Goal: Task Accomplishment & Management: Use online tool/utility

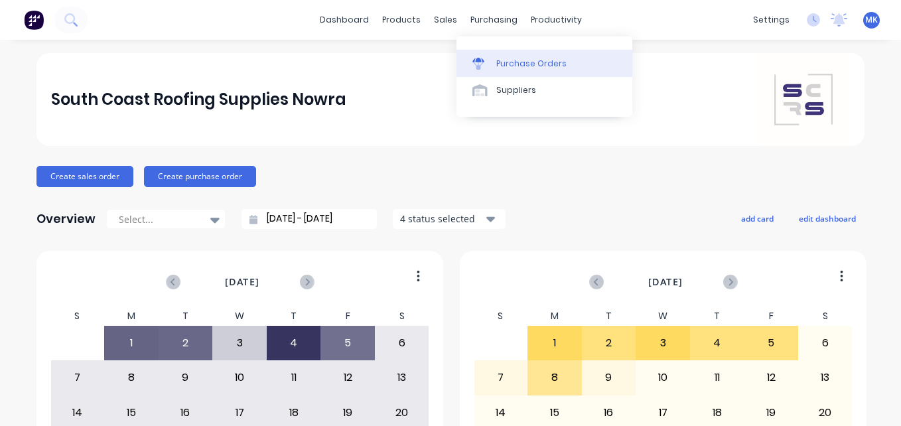
click at [493, 58] on link "Purchase Orders" at bounding box center [545, 63] width 176 height 27
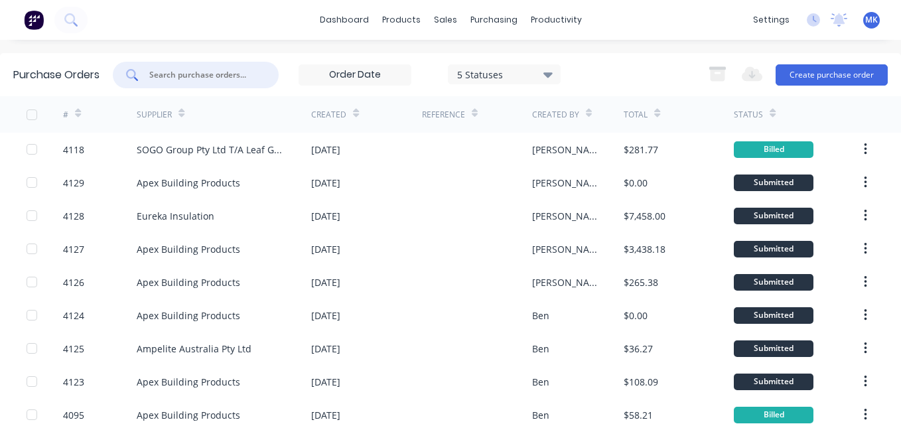
click at [234, 80] on input "text" at bounding box center [203, 74] width 110 height 13
type input "4113"
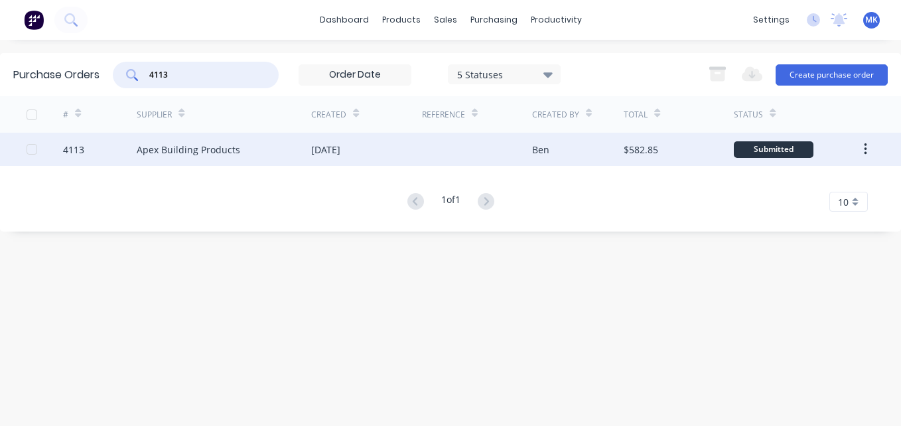
click at [518, 153] on div at bounding box center [477, 149] width 110 height 33
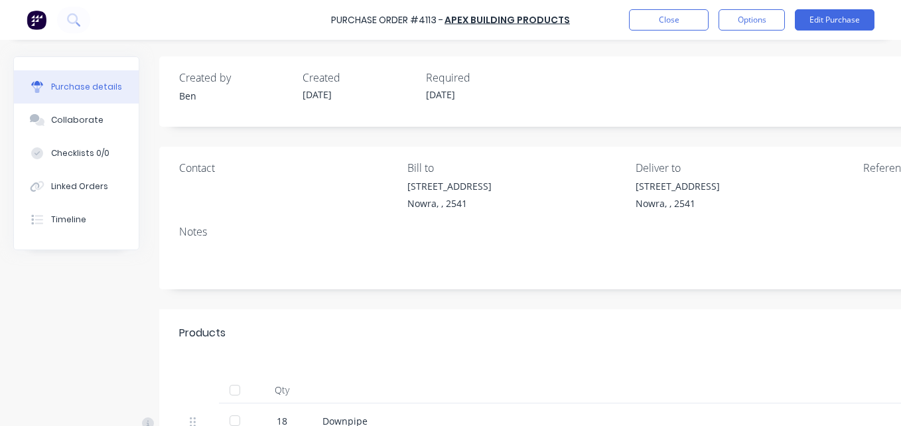
click at [234, 397] on div at bounding box center [235, 390] width 27 height 27
click at [743, 21] on button "Options" at bounding box center [752, 19] width 66 height 21
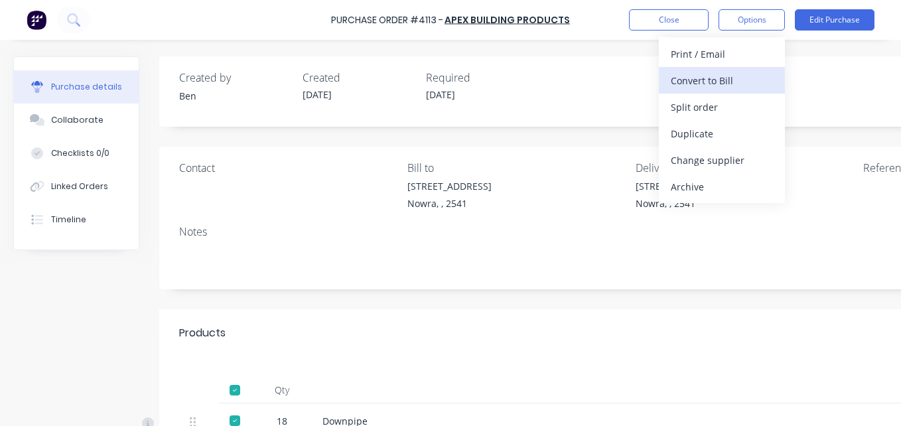
click at [729, 82] on div "Convert to Bill" at bounding box center [722, 80] width 102 height 19
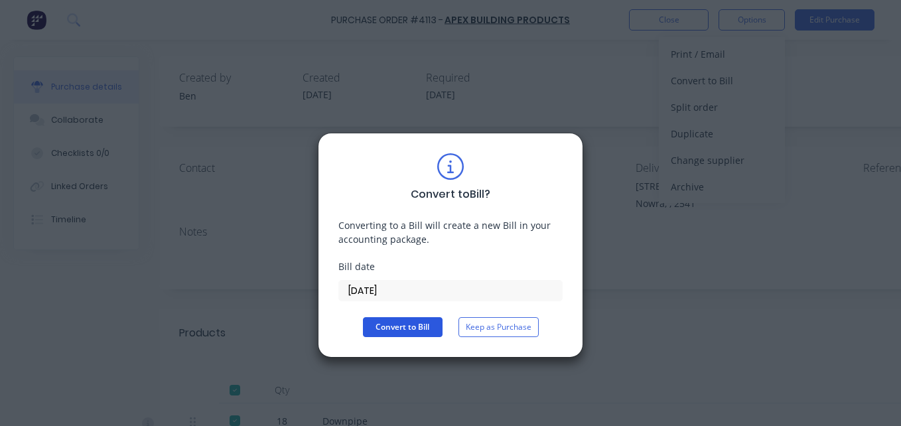
click at [397, 331] on button "Convert to Bill" at bounding box center [403, 327] width 80 height 20
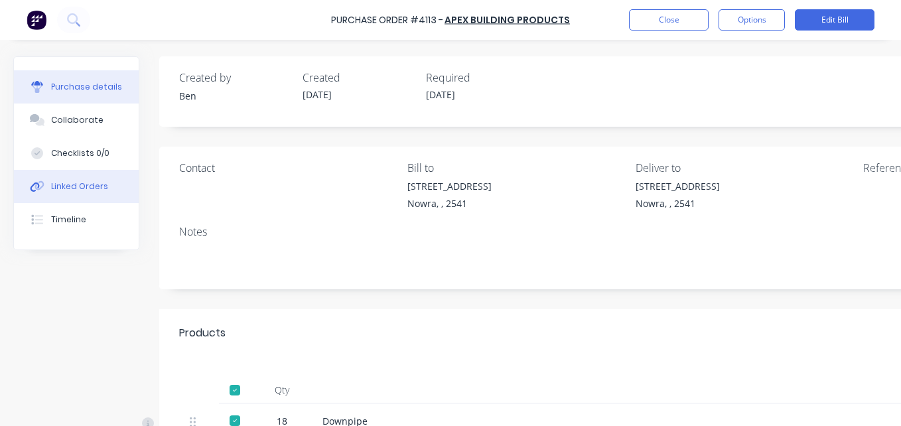
click at [69, 171] on button "Linked Orders" at bounding box center [76, 186] width 125 height 33
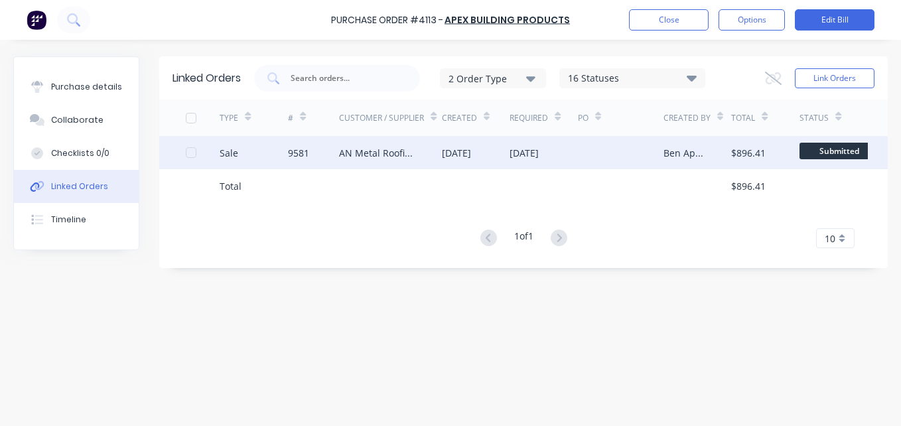
click at [412, 150] on div "AN Metal Roofing Pty Ltd" at bounding box center [377, 153] width 76 height 14
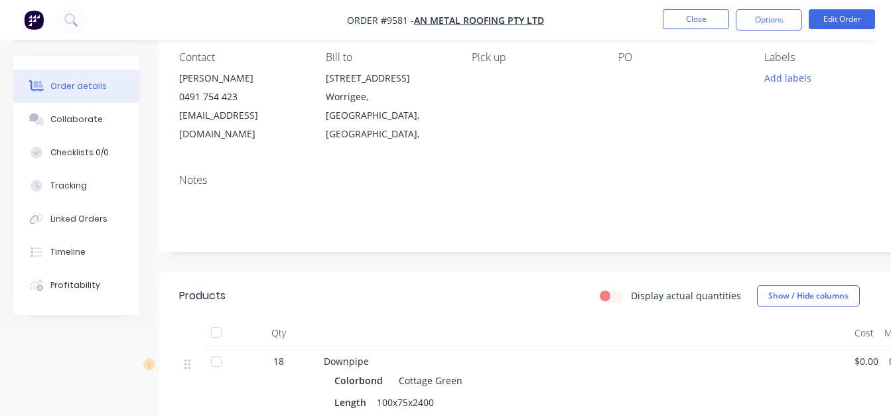
scroll to position [115, 0]
click at [72, 219] on div "Linked Orders" at bounding box center [78, 219] width 57 height 12
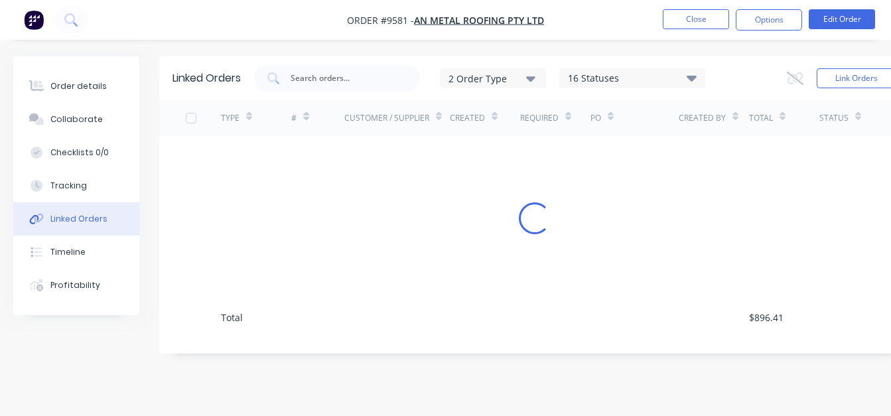
scroll to position [10, 0]
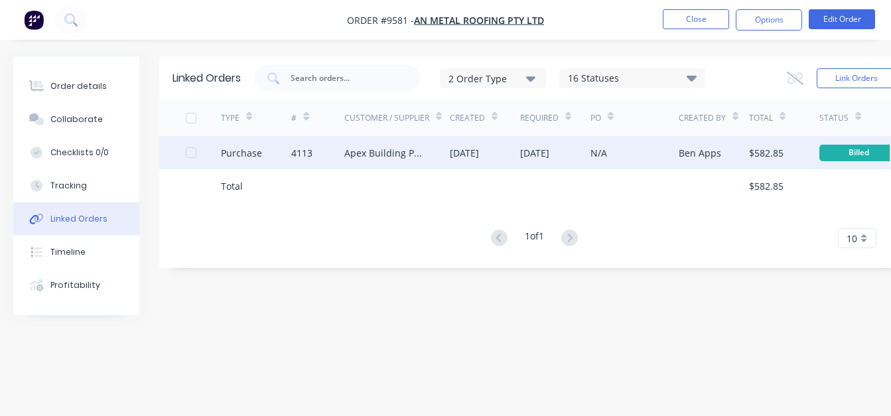
click at [421, 148] on div "Apex Building Products" at bounding box center [383, 153] width 79 height 14
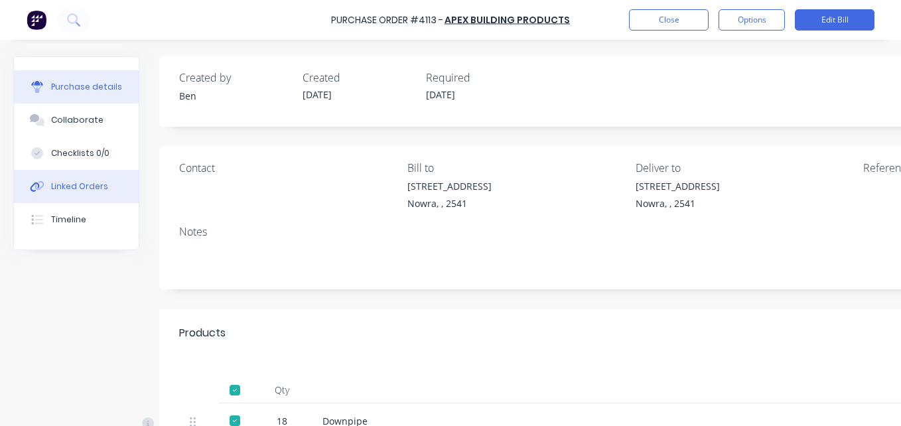
click at [70, 192] on button "Linked Orders" at bounding box center [76, 186] width 125 height 33
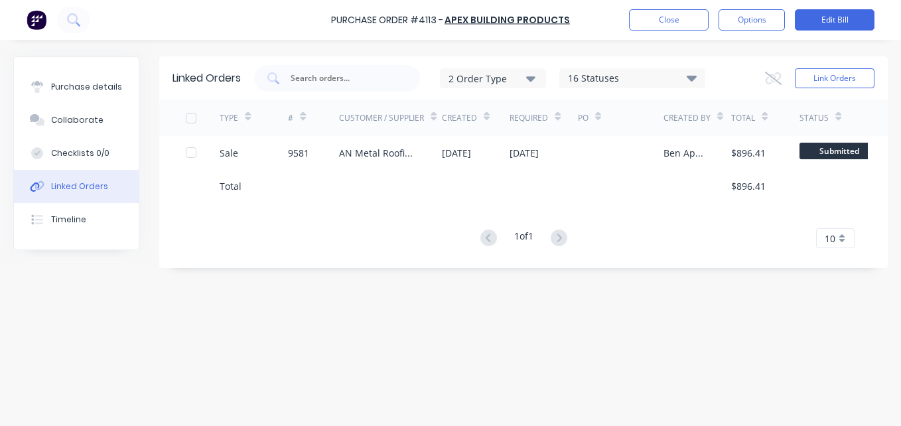
click at [653, 31] on div "Purchase Order #4113 - Apex Building Products Close Options Edit Bill" at bounding box center [450, 20] width 901 height 40
click at [650, 29] on button "Close" at bounding box center [669, 19] width 80 height 21
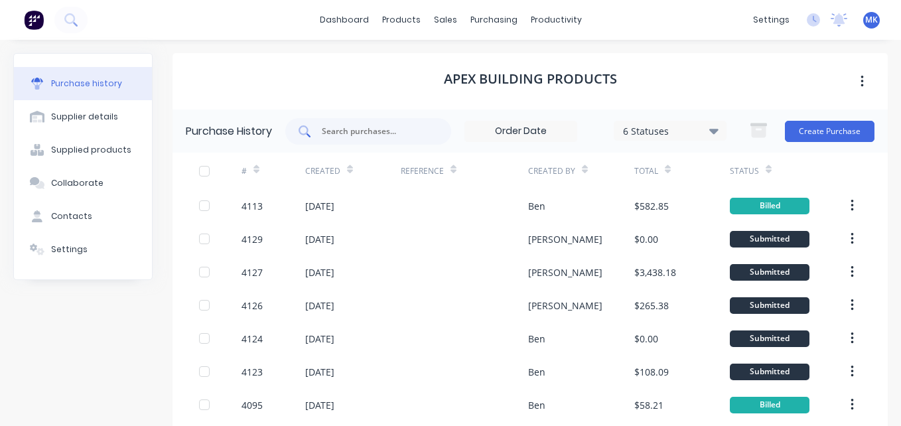
click at [384, 132] on input "text" at bounding box center [376, 131] width 110 height 13
type input "4119"
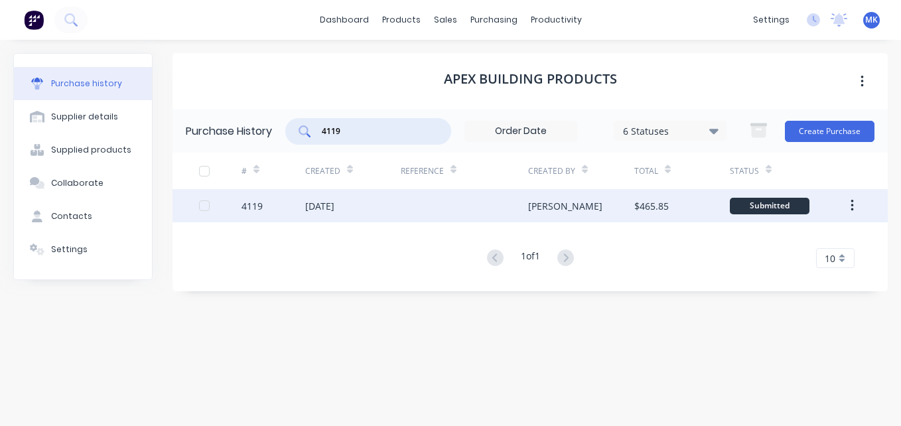
click at [442, 194] on div at bounding box center [464, 205] width 127 height 33
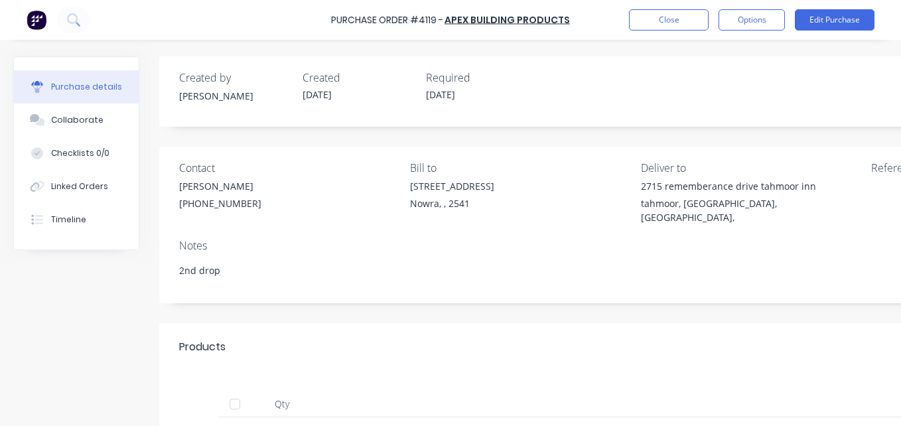
click at [227, 398] on div at bounding box center [235, 404] width 27 height 27
click at [762, 17] on button "Options" at bounding box center [752, 19] width 66 height 21
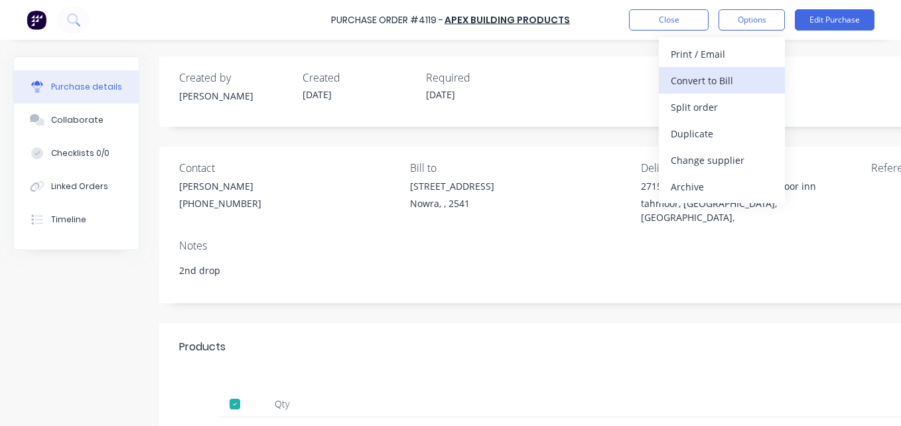
click at [756, 73] on div "Convert to Bill" at bounding box center [722, 80] width 102 height 19
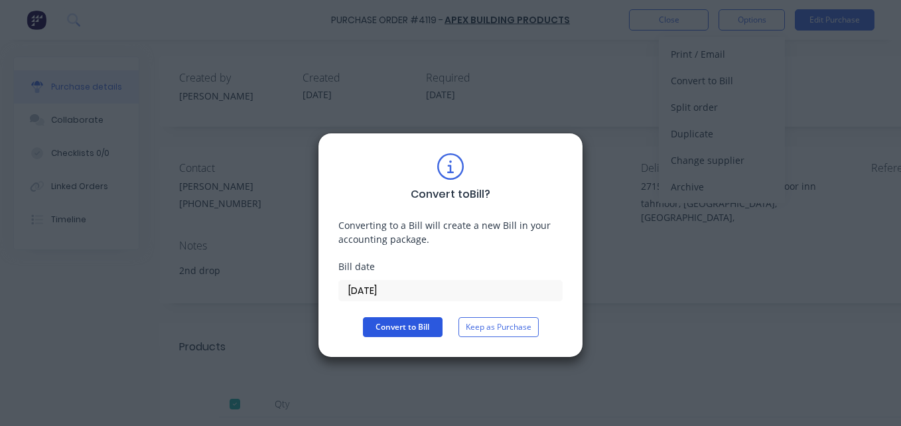
click at [410, 325] on button "Convert to Bill" at bounding box center [403, 327] width 80 height 20
type textarea "x"
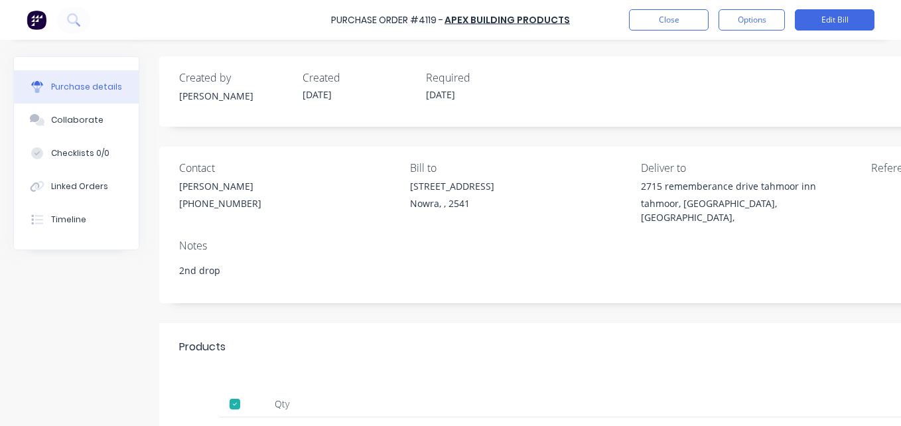
click at [644, 35] on div "Purchase Order #4119 - Apex Building Products Close Options Edit Bill" at bounding box center [450, 20] width 901 height 40
click at [638, 29] on button "Close" at bounding box center [669, 19] width 80 height 21
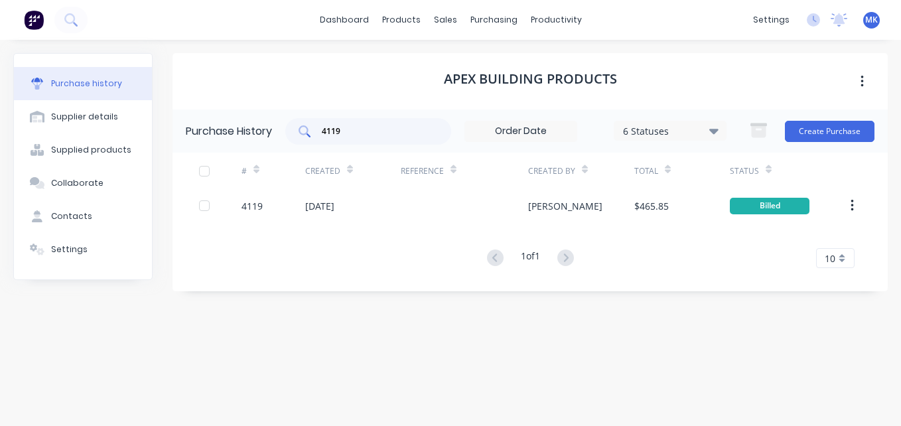
click at [364, 119] on div "4119" at bounding box center [368, 131] width 166 height 27
click at [358, 131] on input "4119" at bounding box center [376, 131] width 110 height 13
type input "4116"
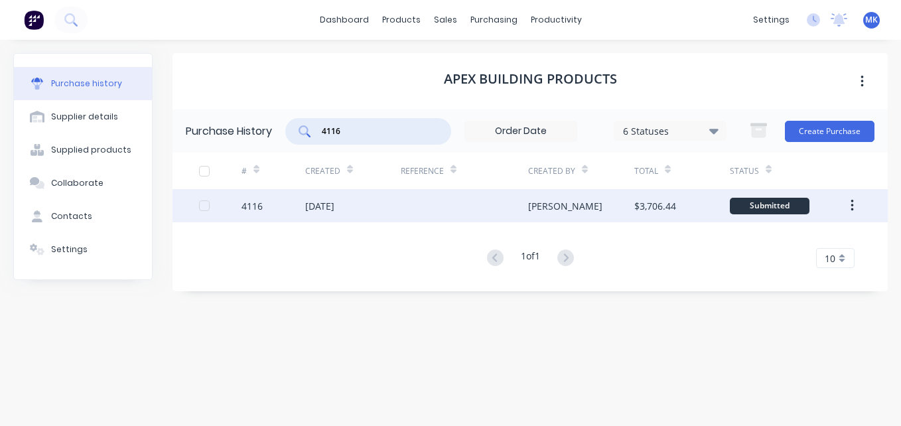
click at [605, 215] on div "[PERSON_NAME]" at bounding box center [581, 205] width 106 height 33
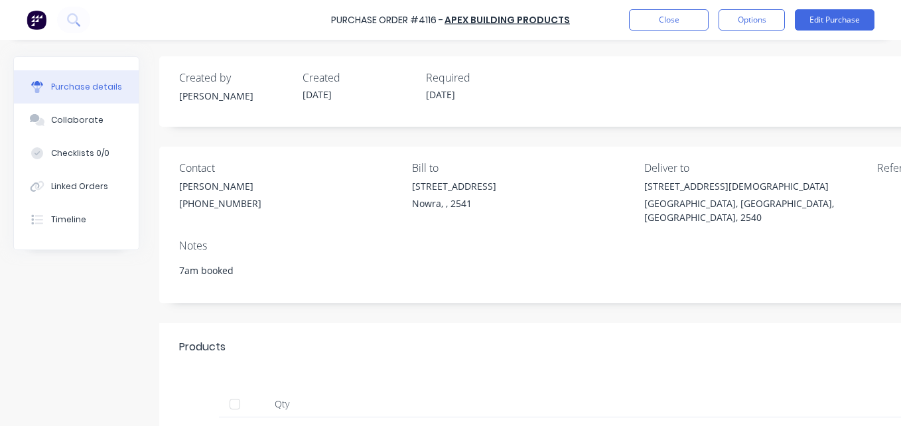
click at [239, 394] on div at bounding box center [235, 404] width 27 height 27
click at [754, 21] on button "Options" at bounding box center [752, 19] width 66 height 21
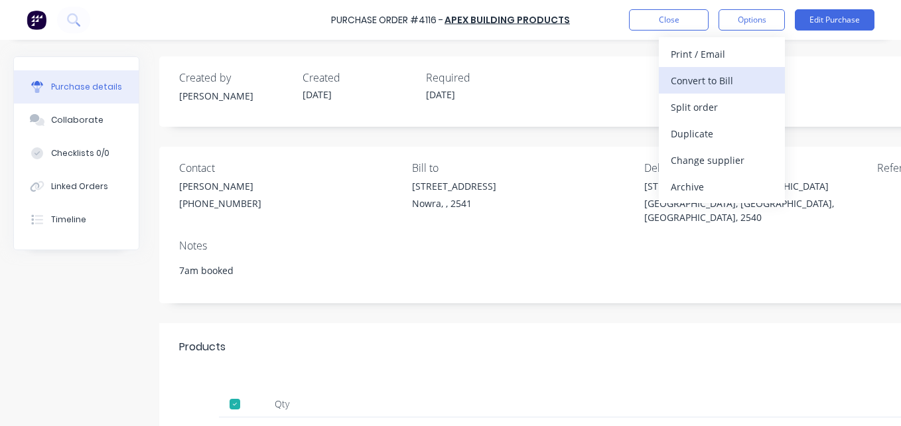
click at [751, 82] on div "Convert to Bill" at bounding box center [722, 80] width 102 height 19
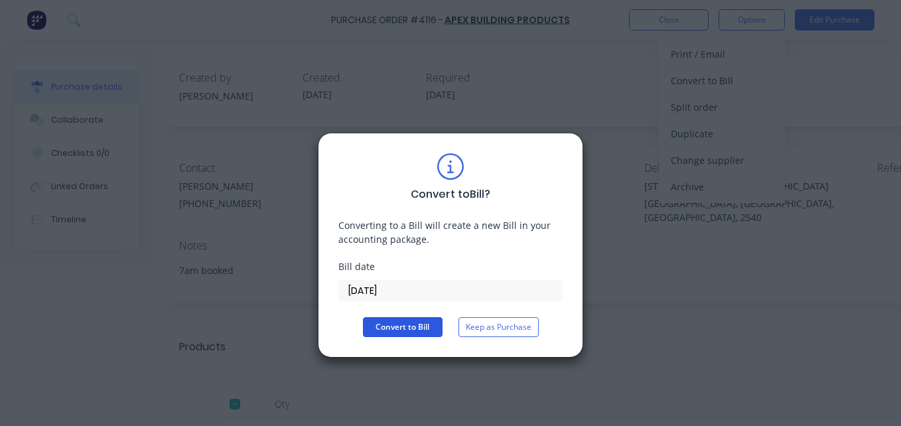
click at [394, 328] on button "Convert to Bill" at bounding box center [403, 327] width 80 height 20
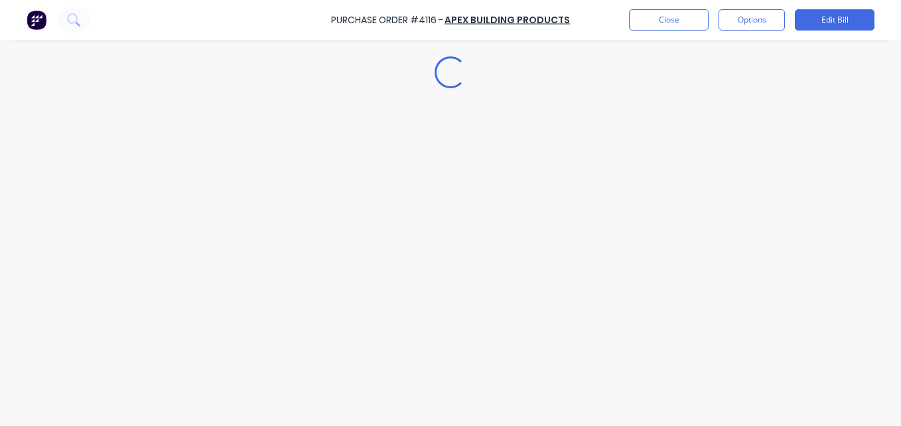
type textarea "x"
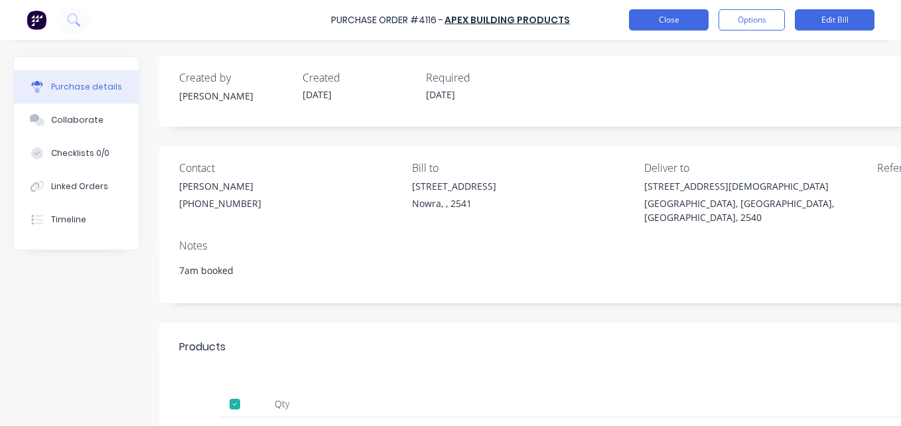
click at [666, 17] on button "Close" at bounding box center [669, 19] width 80 height 21
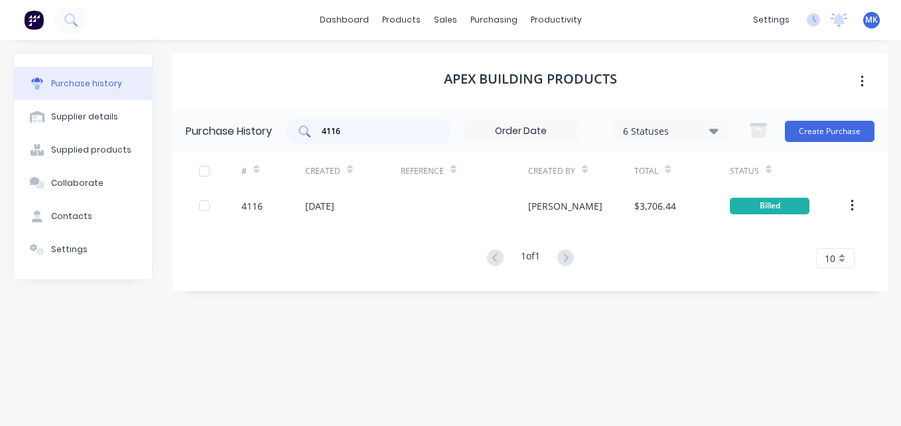
click at [374, 129] on input "4116" at bounding box center [376, 131] width 110 height 13
type input "4112"
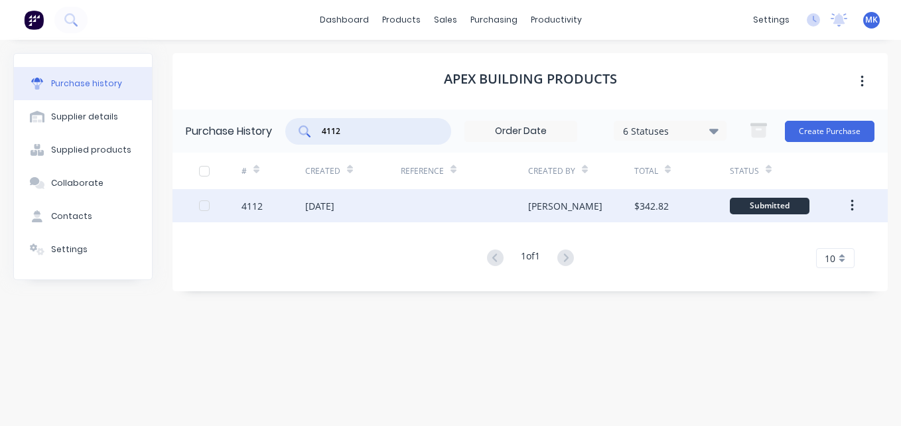
click at [577, 204] on div "[PERSON_NAME]" at bounding box center [581, 205] width 106 height 33
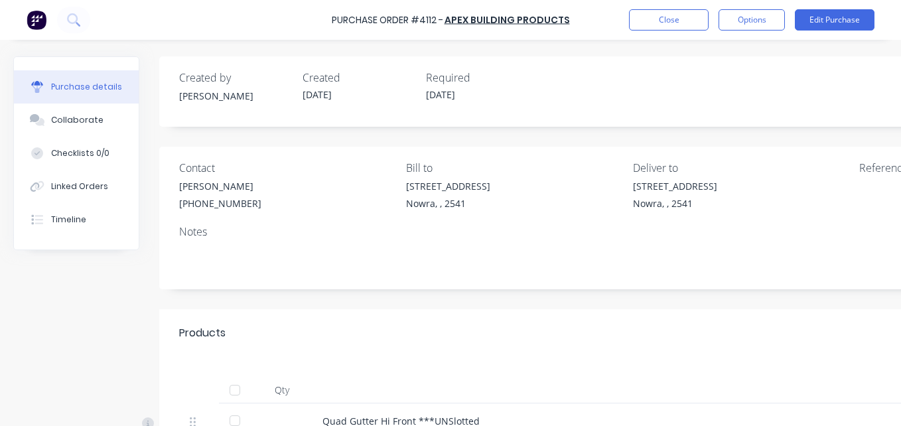
scroll to position [192, 4]
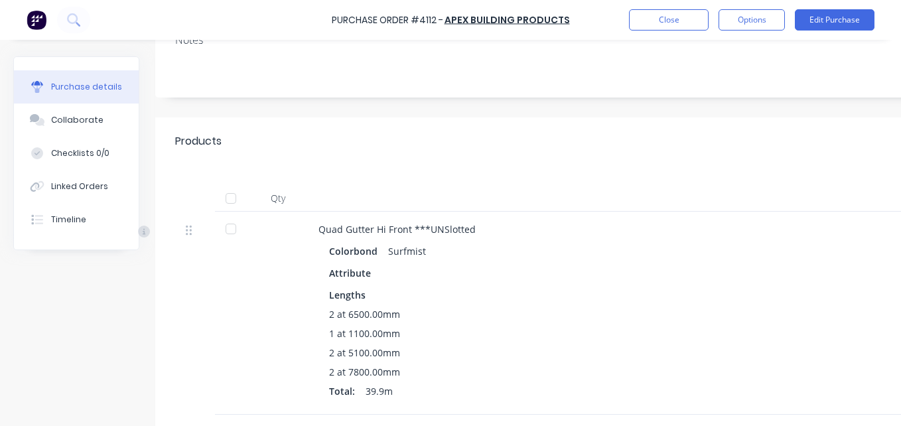
click at [237, 196] on div at bounding box center [231, 198] width 27 height 27
click at [747, 19] on button "Options" at bounding box center [752, 19] width 66 height 21
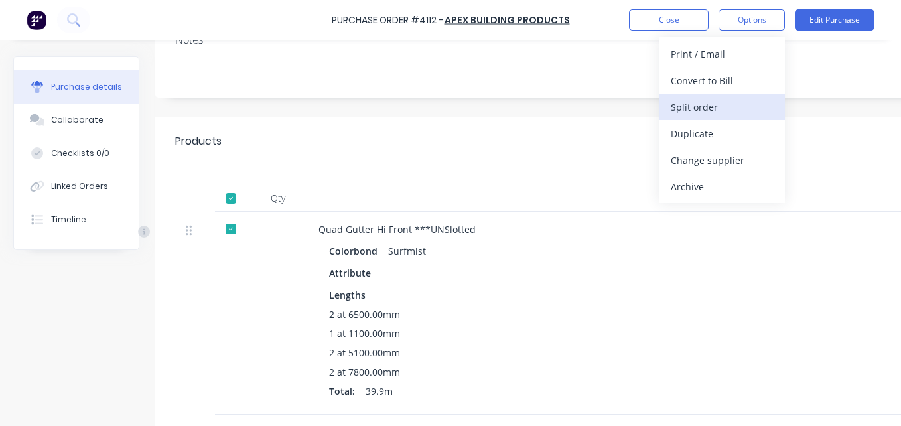
click at [729, 96] on button "Split order" at bounding box center [722, 107] width 126 height 27
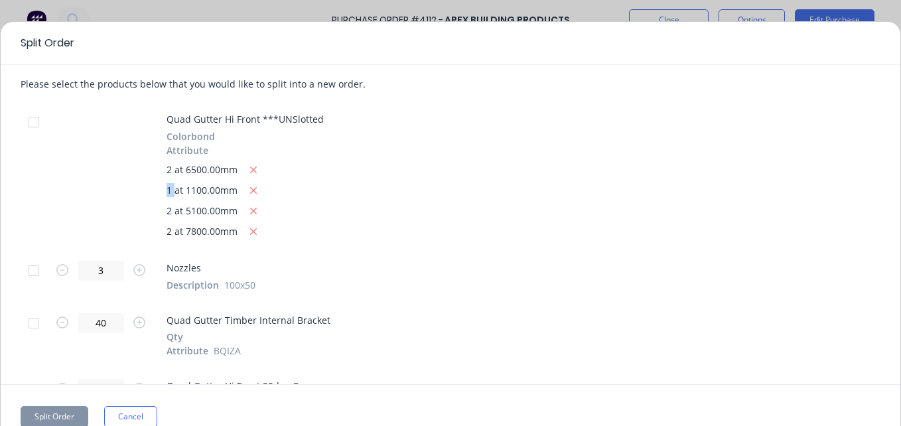
click at [729, 96] on div "Please select the products below that you would like to split into a new order.…" at bounding box center [451, 225] width 900 height 320
click at [134, 401] on div "Split Order Please select the products below that you would like to split into …" at bounding box center [450, 235] width 901 height 428
click at [135, 406] on button "Cancel" at bounding box center [130, 416] width 53 height 21
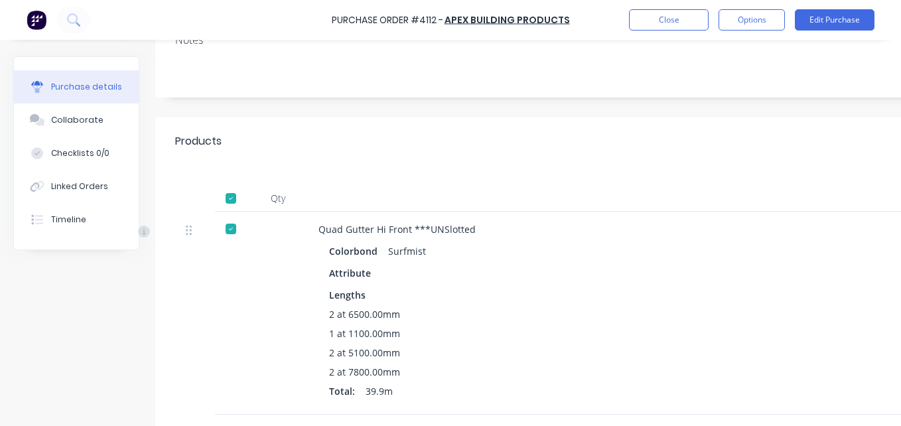
click at [755, 33] on div "Purchase Order #4112 - Apex Building Products Close Options Edit Purchase" at bounding box center [450, 20] width 901 height 40
click at [741, 20] on button "Options" at bounding box center [752, 19] width 66 height 21
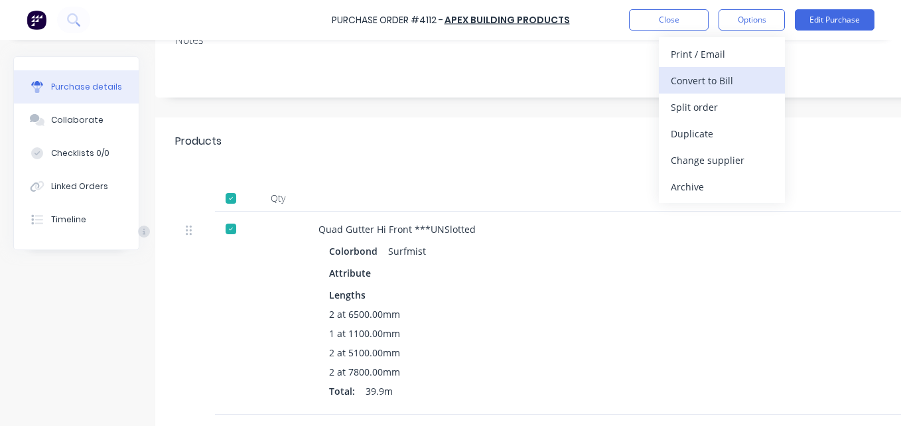
click at [737, 77] on div "Convert to Bill" at bounding box center [722, 80] width 102 height 19
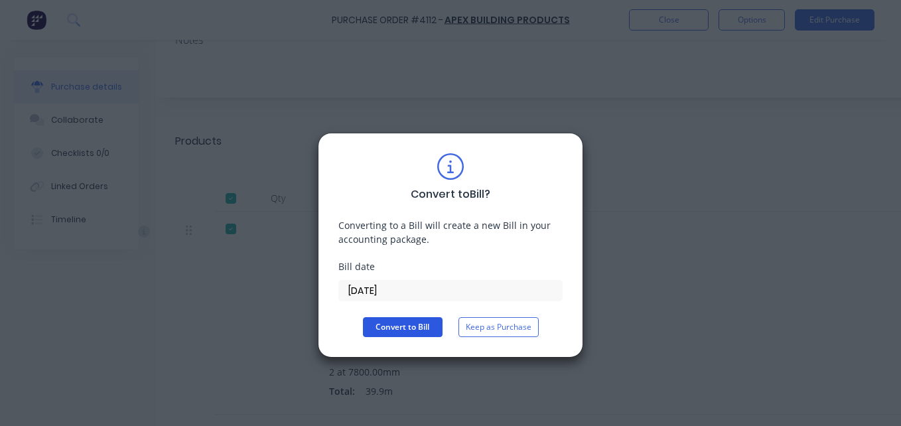
click at [409, 331] on button "Convert to Bill" at bounding box center [403, 327] width 80 height 20
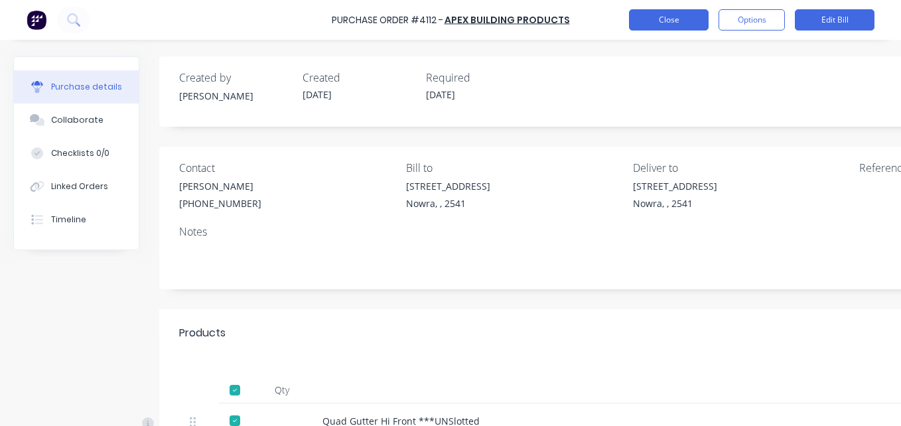
click at [656, 21] on button "Close" at bounding box center [669, 19] width 80 height 21
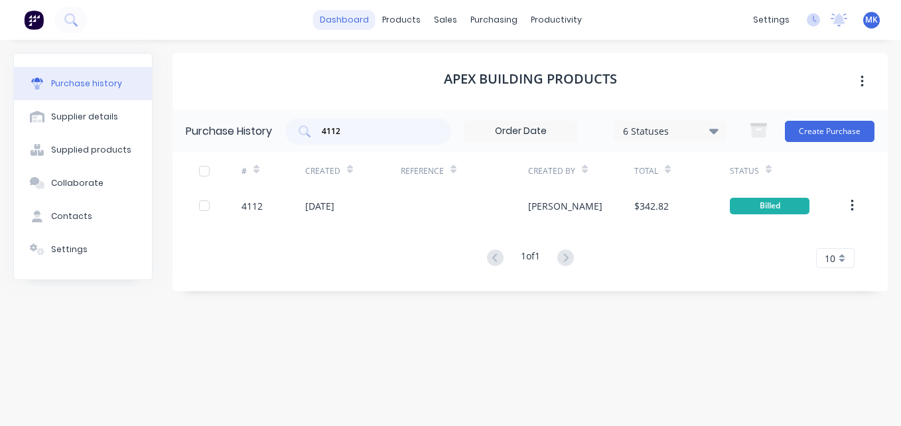
click at [346, 25] on link "dashboard" at bounding box center [344, 20] width 62 height 20
